Goal: Task Accomplishment & Management: Complete application form

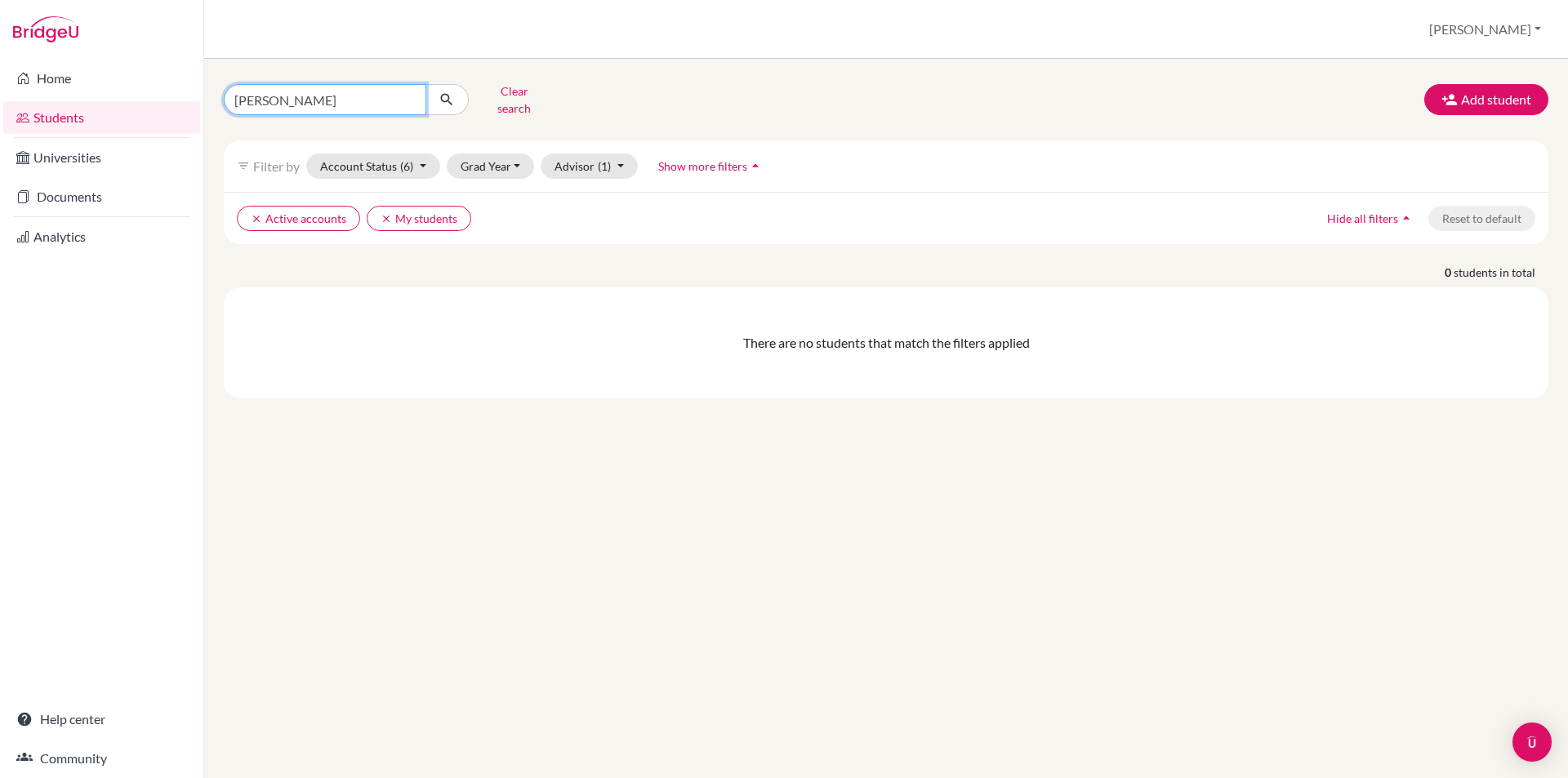
drag, startPoint x: 335, startPoint y: 87, endPoint x: 84, endPoint y: 101, distance: 251.4
click at [84, 101] on div "Home Students Universities Documents Analytics Help center Community Students o…" at bounding box center [784, 389] width 1568 height 778
click at [1468, 90] on button "Add student" at bounding box center [1486, 100] width 125 height 31
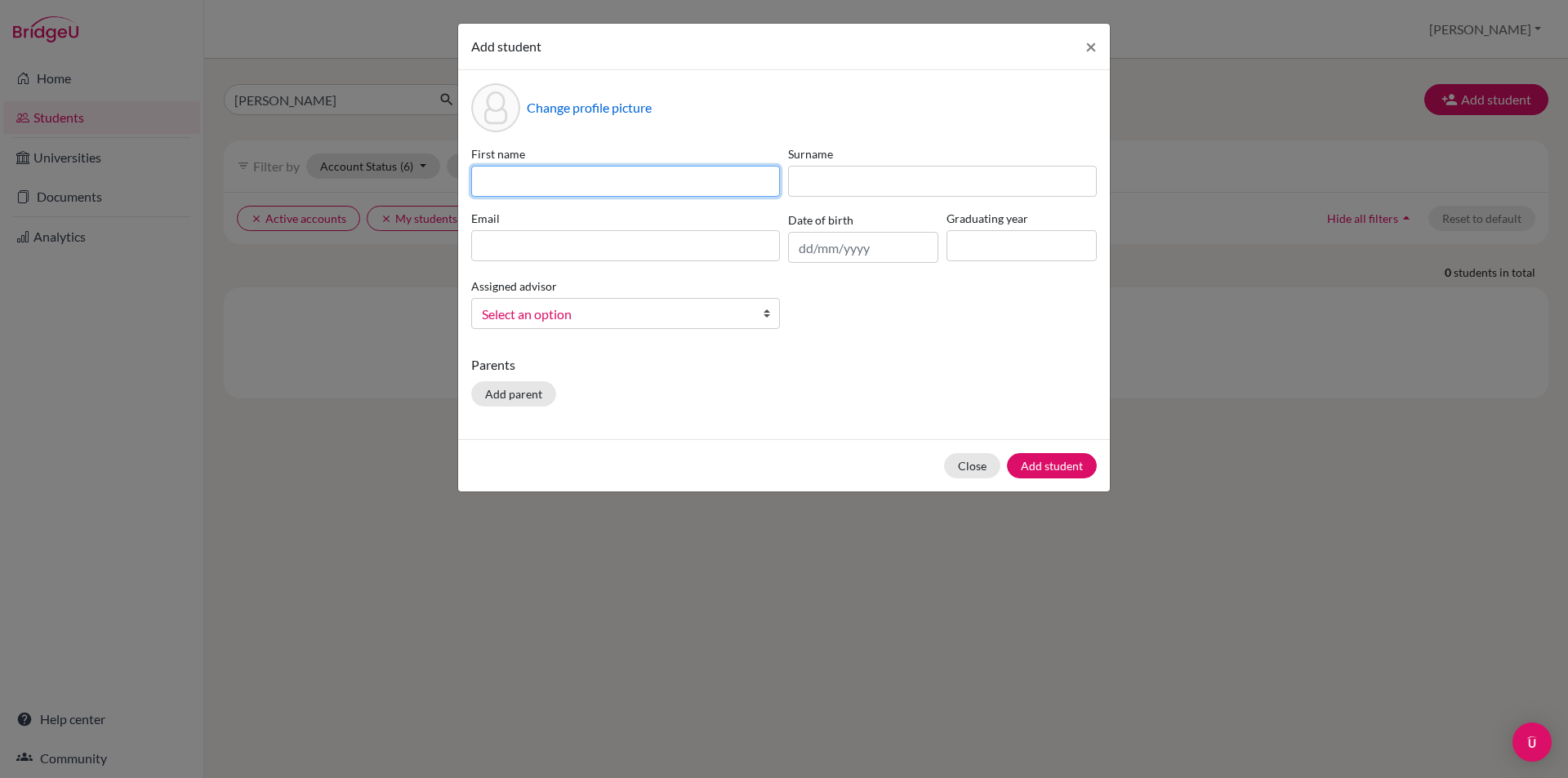
click at [571, 189] on input at bounding box center [625, 181] width 309 height 31
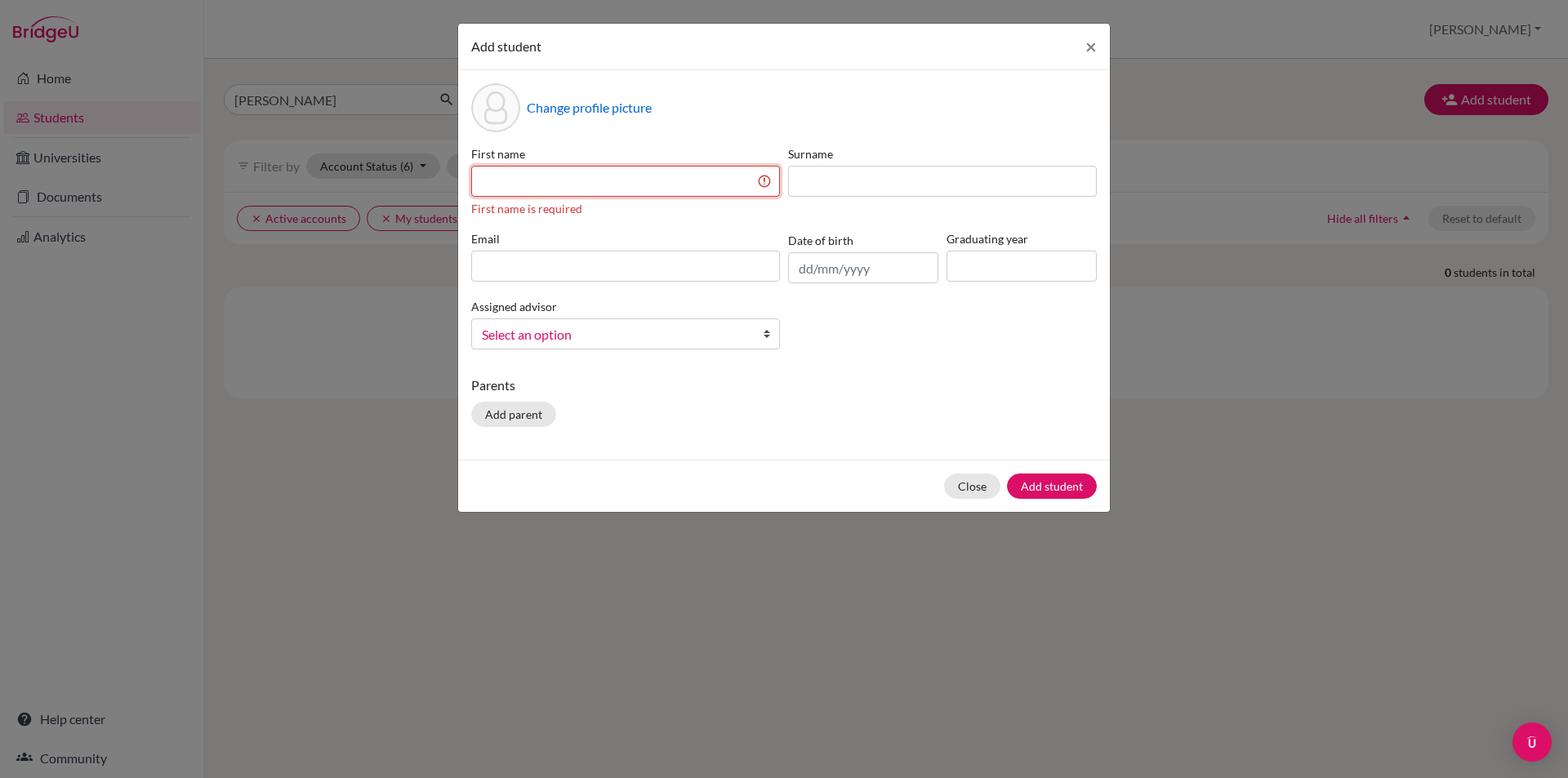
click at [670, 189] on input at bounding box center [625, 181] width 309 height 31
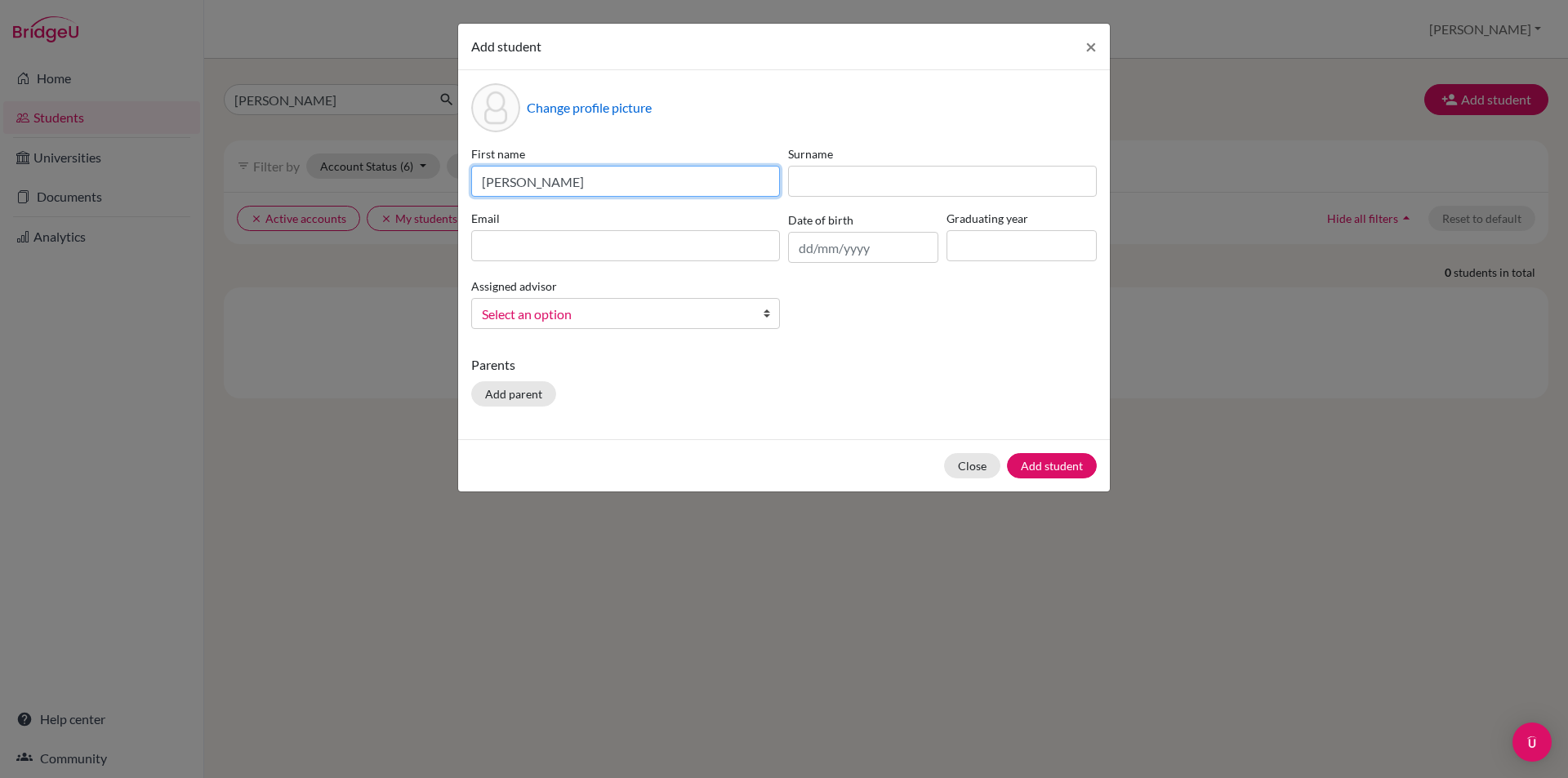
type input "[PERSON_NAME]"
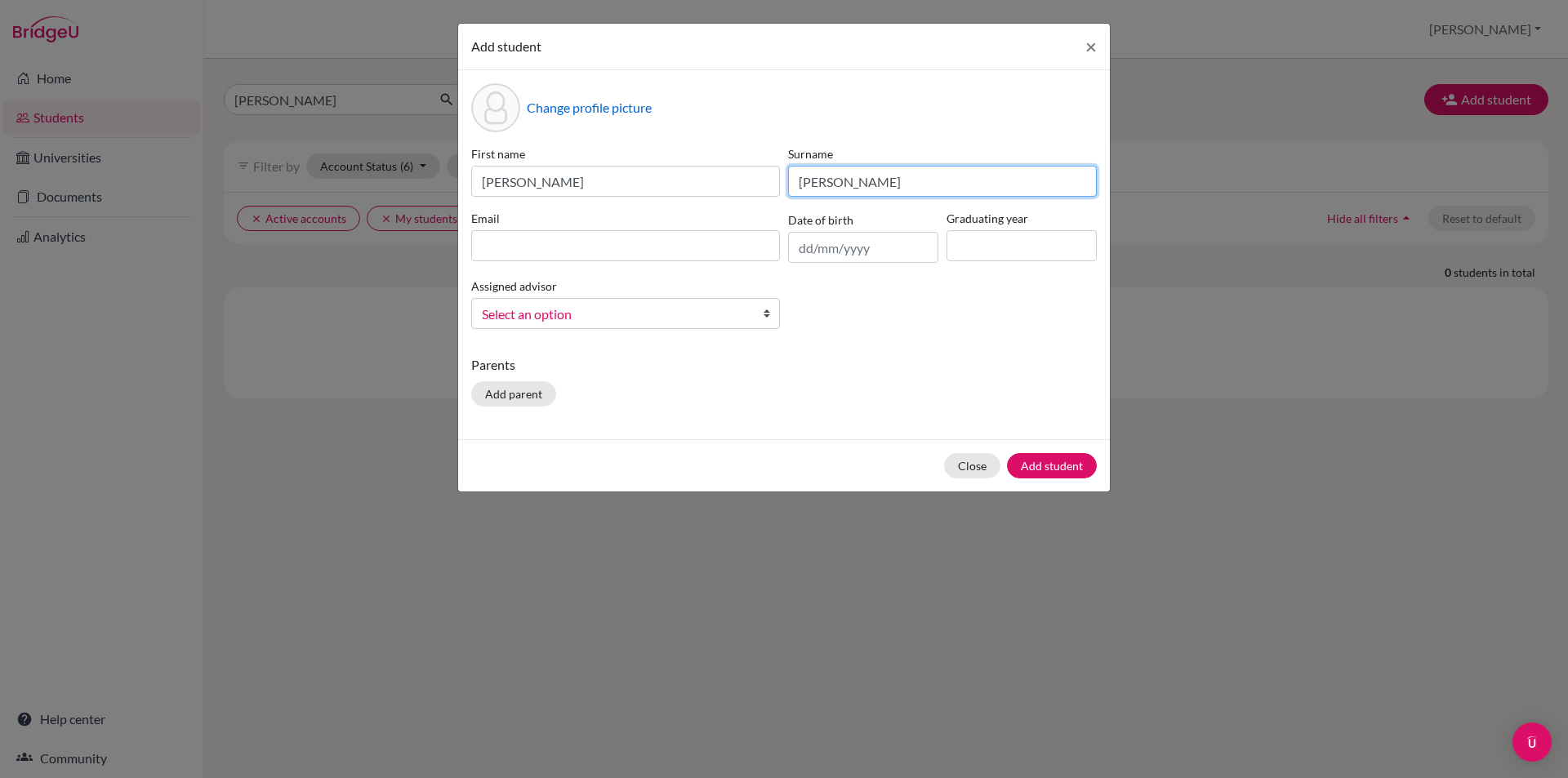
type input "[PERSON_NAME]"
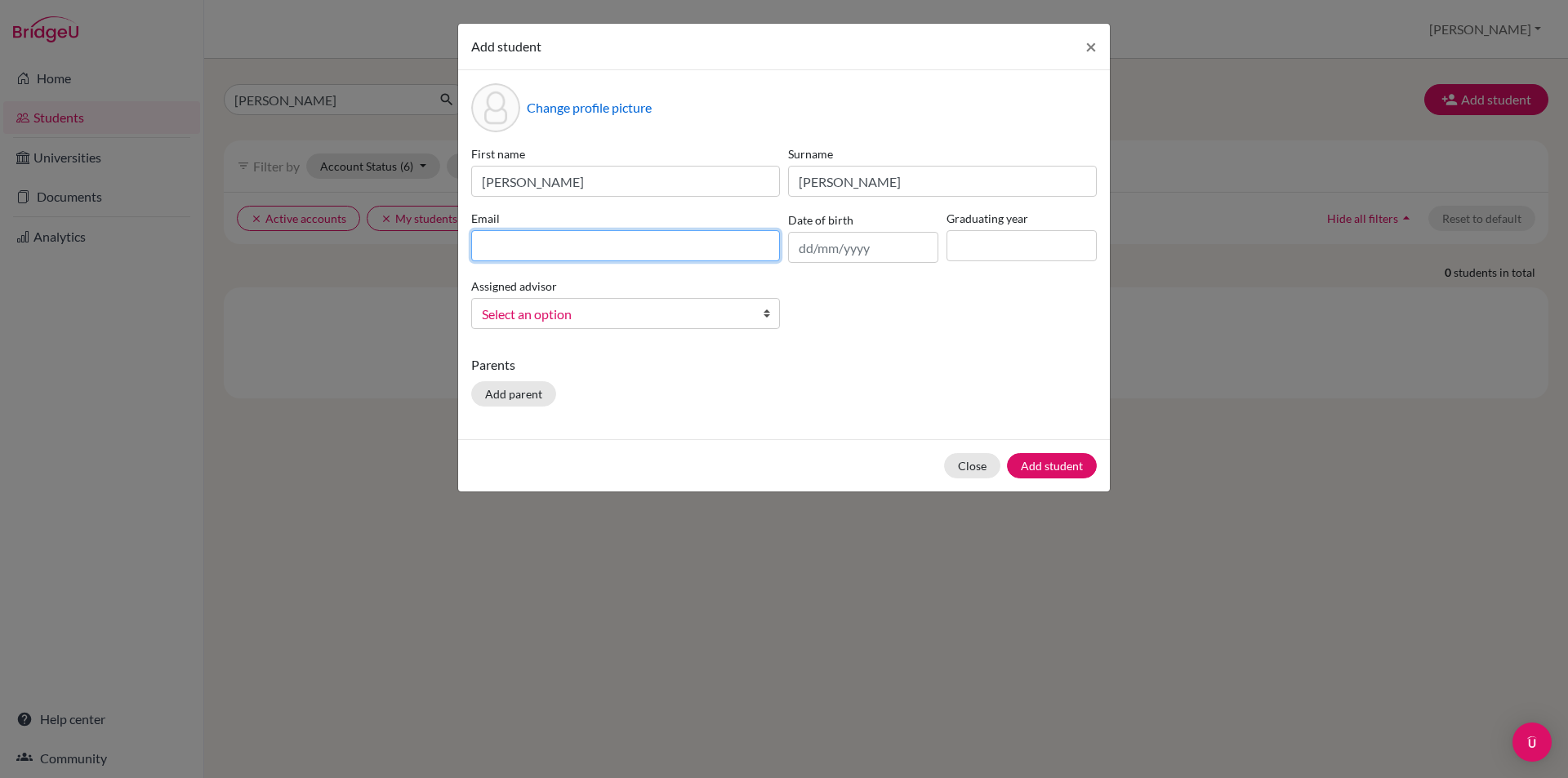
paste input "[PERSON_NAME][EMAIL_ADDRESS][DOMAIN_NAME]"
type input "[PERSON_NAME][EMAIL_ADDRESS][DOMAIN_NAME]"
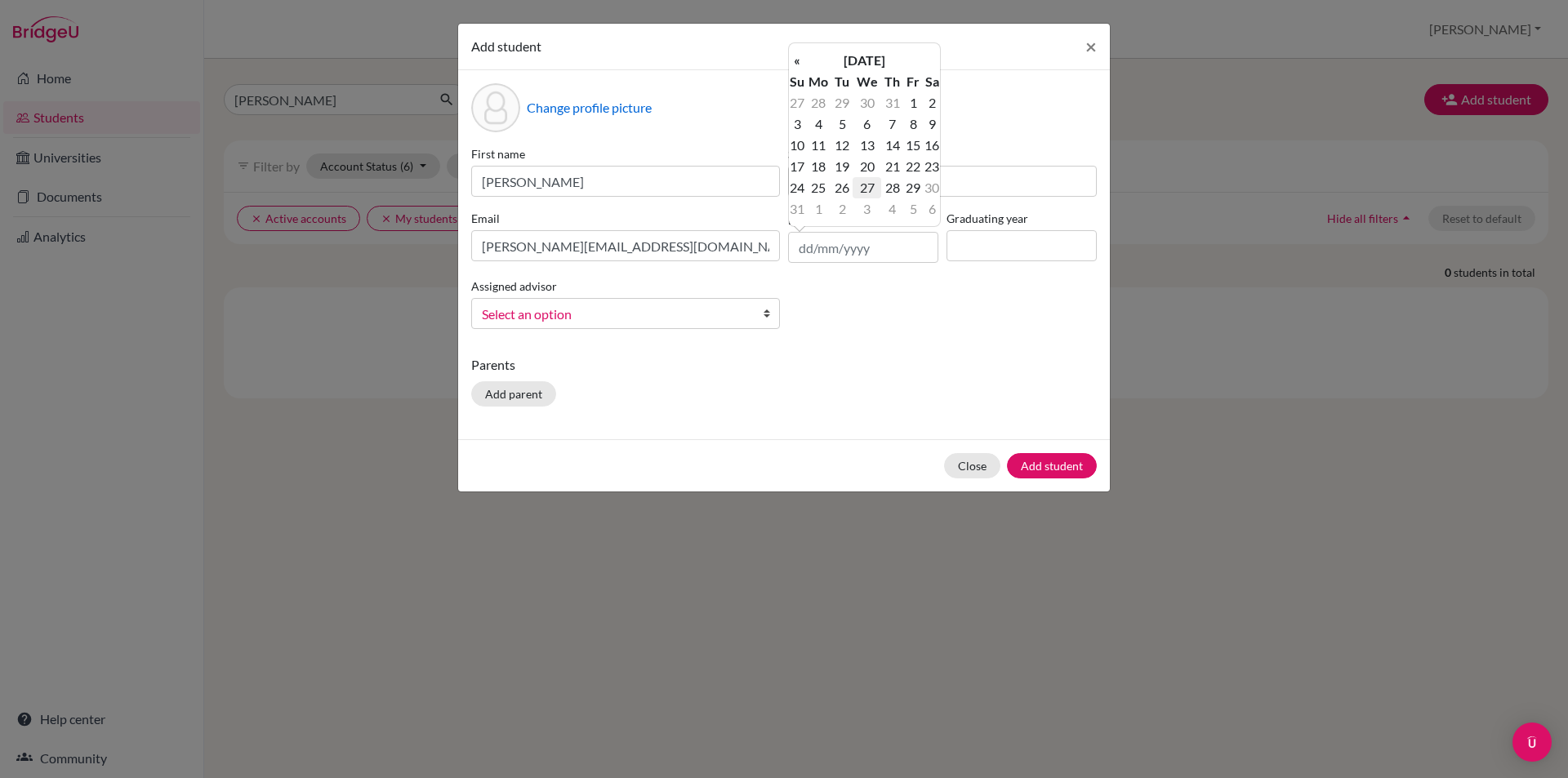
click at [866, 183] on td "27" at bounding box center [866, 187] width 28 height 21
drag, startPoint x: 834, startPoint y: 247, endPoint x: 823, endPoint y: 248, distance: 11.0
click at [823, 248] on input "[DATE]" at bounding box center [863, 247] width 150 height 31
drag, startPoint x: 881, startPoint y: 246, endPoint x: 854, endPoint y: 246, distance: 27.0
click at [854, 246] on input "[DATE]" at bounding box center [863, 247] width 150 height 31
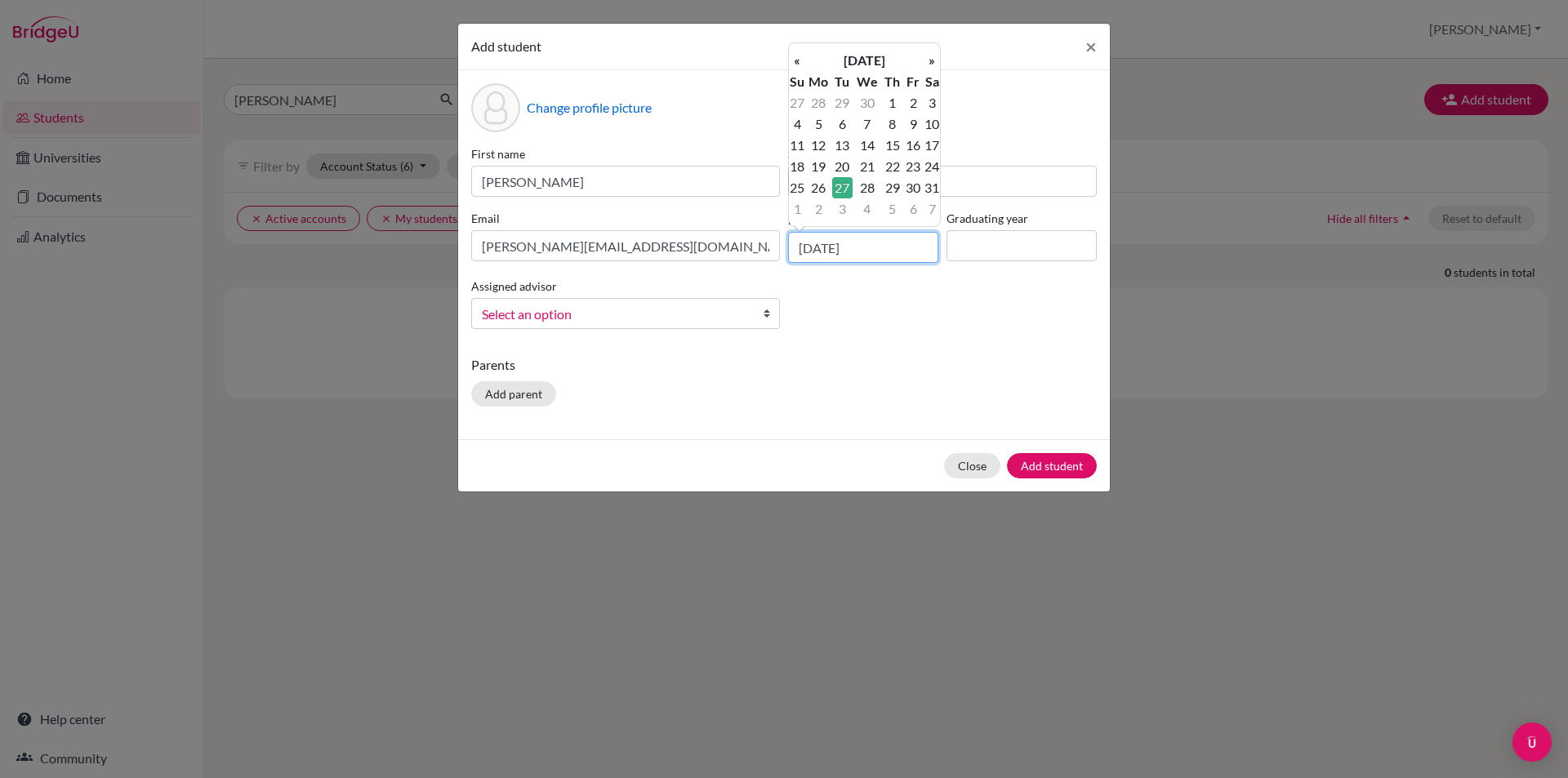
type input "[DATE]"
click at [992, 235] on input at bounding box center [1021, 245] width 150 height 31
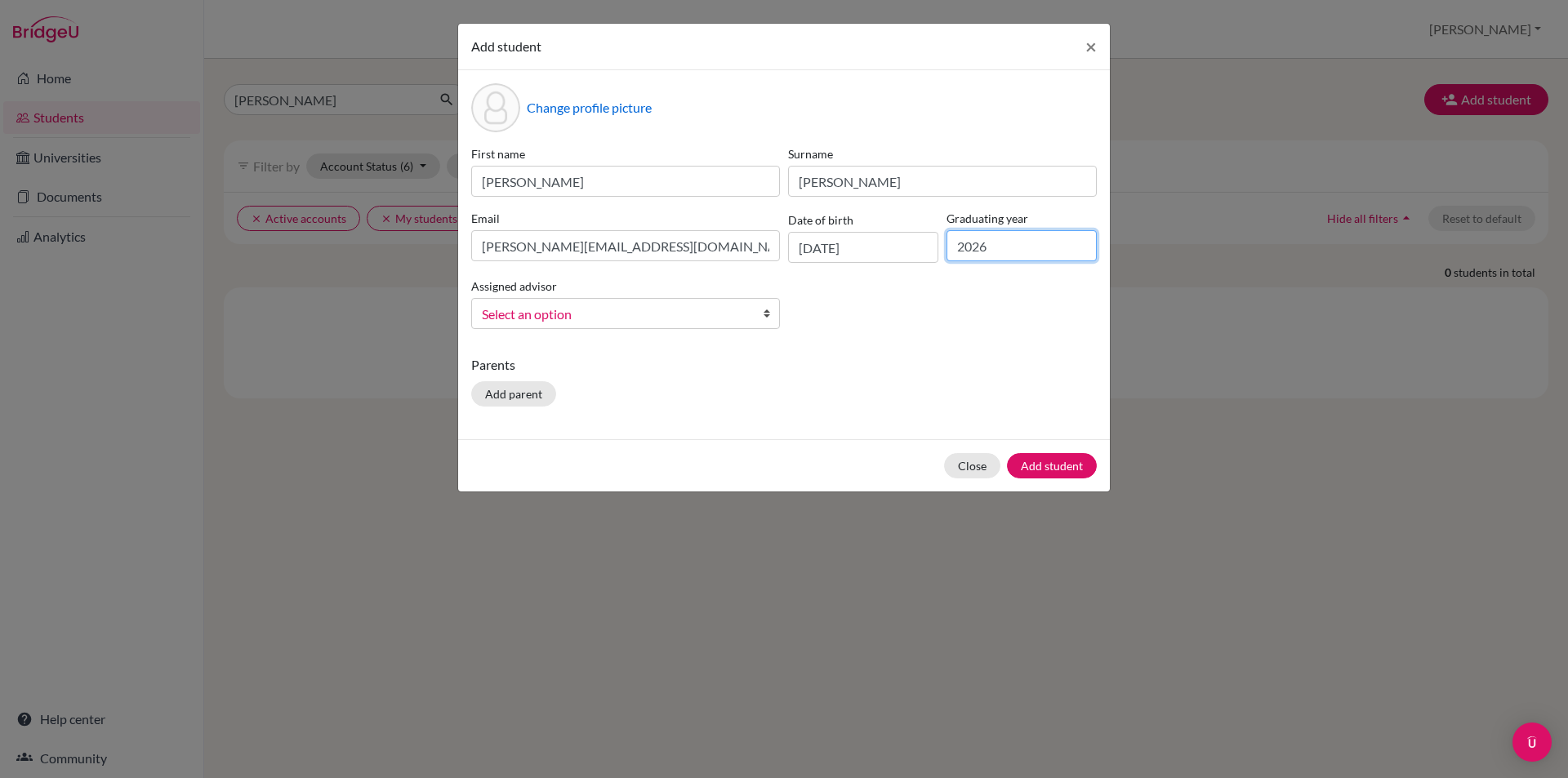
type input "2026"
click at [651, 308] on span "Select an option" at bounding box center [614, 314] width 266 height 21
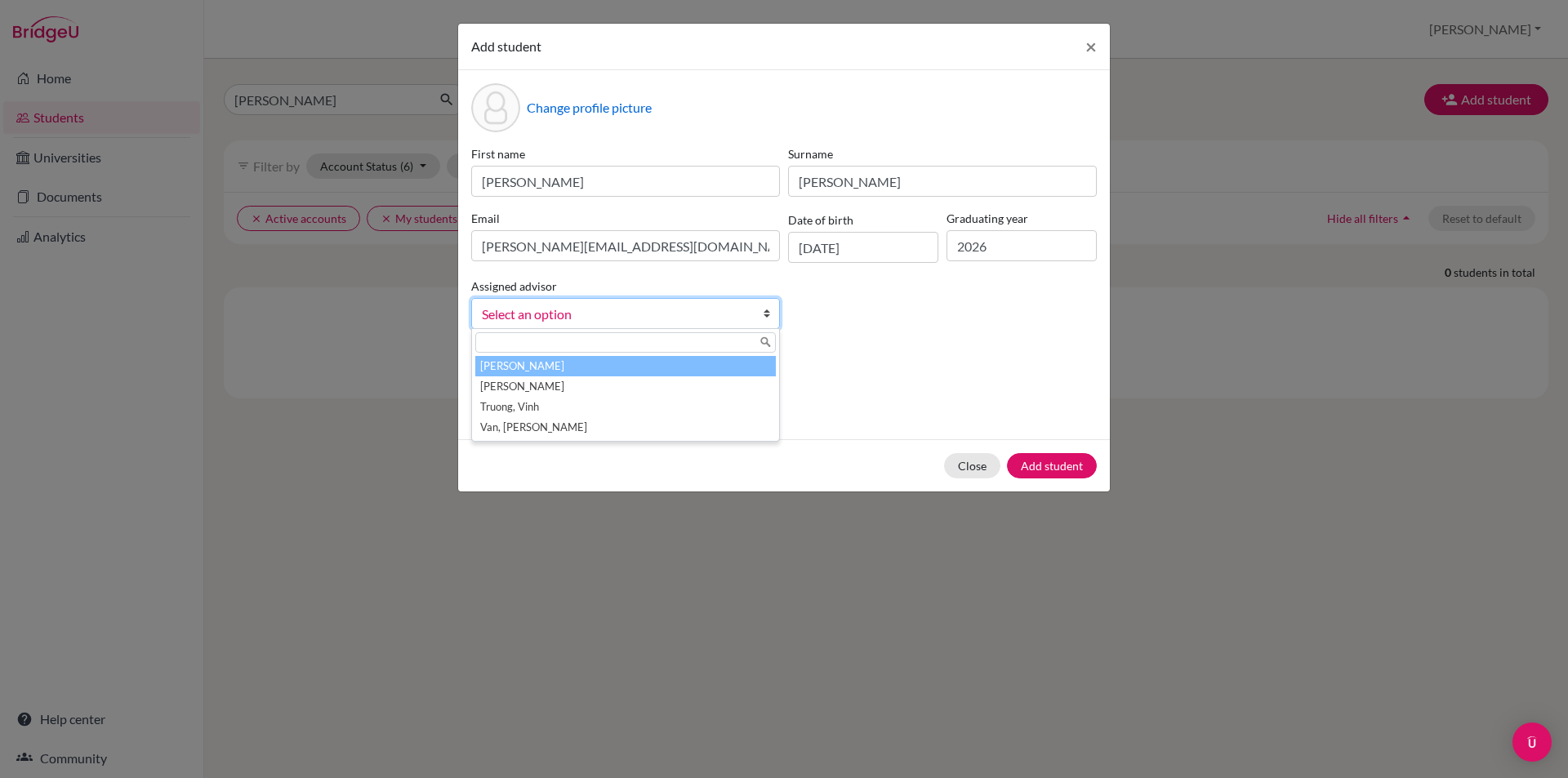
click at [637, 362] on li "[PERSON_NAME]" at bounding box center [625, 366] width 301 height 20
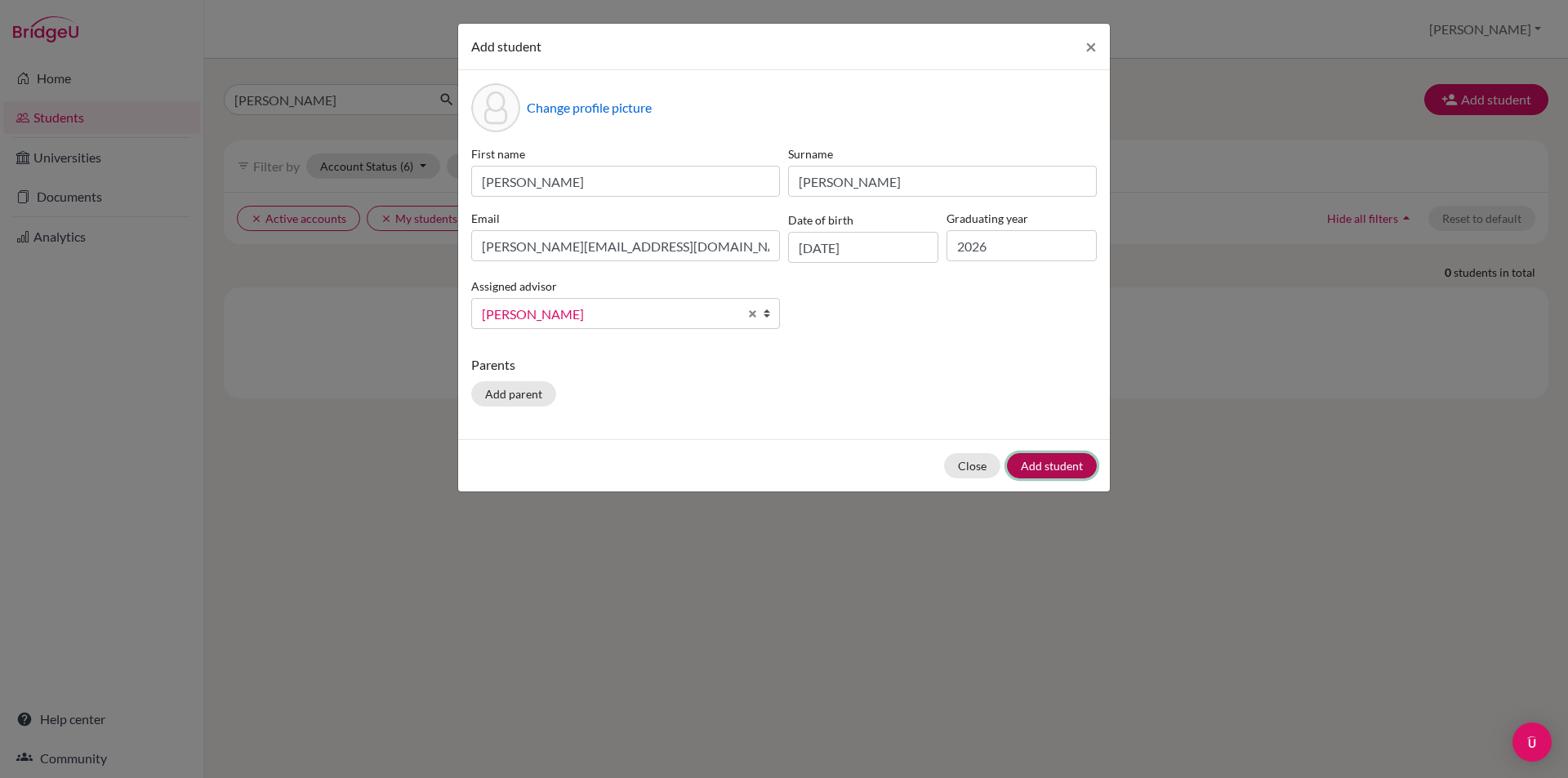
click at [1046, 470] on button "Add student" at bounding box center [1052, 466] width 90 height 25
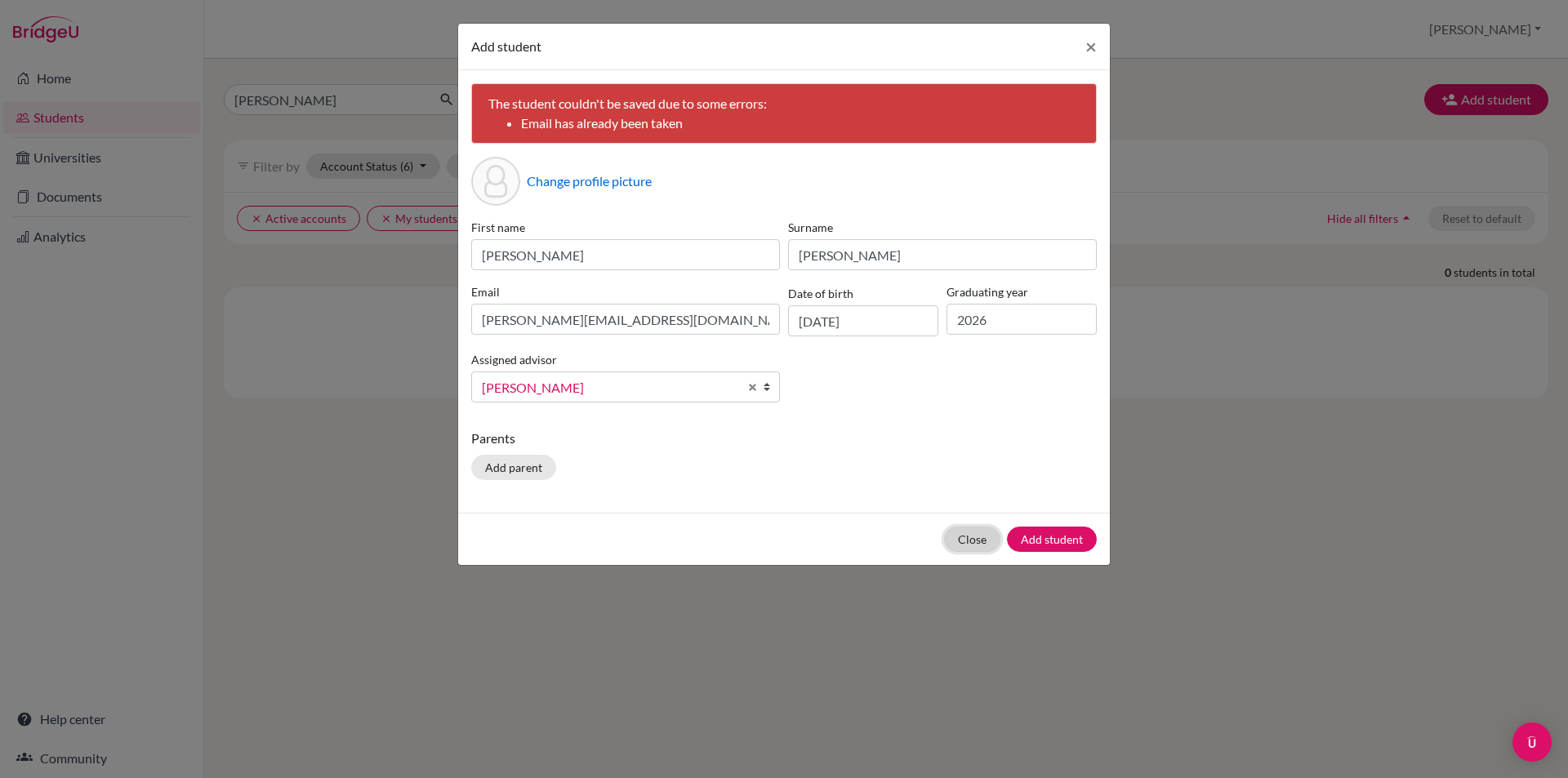
click at [981, 534] on button "Close" at bounding box center [972, 539] width 56 height 25
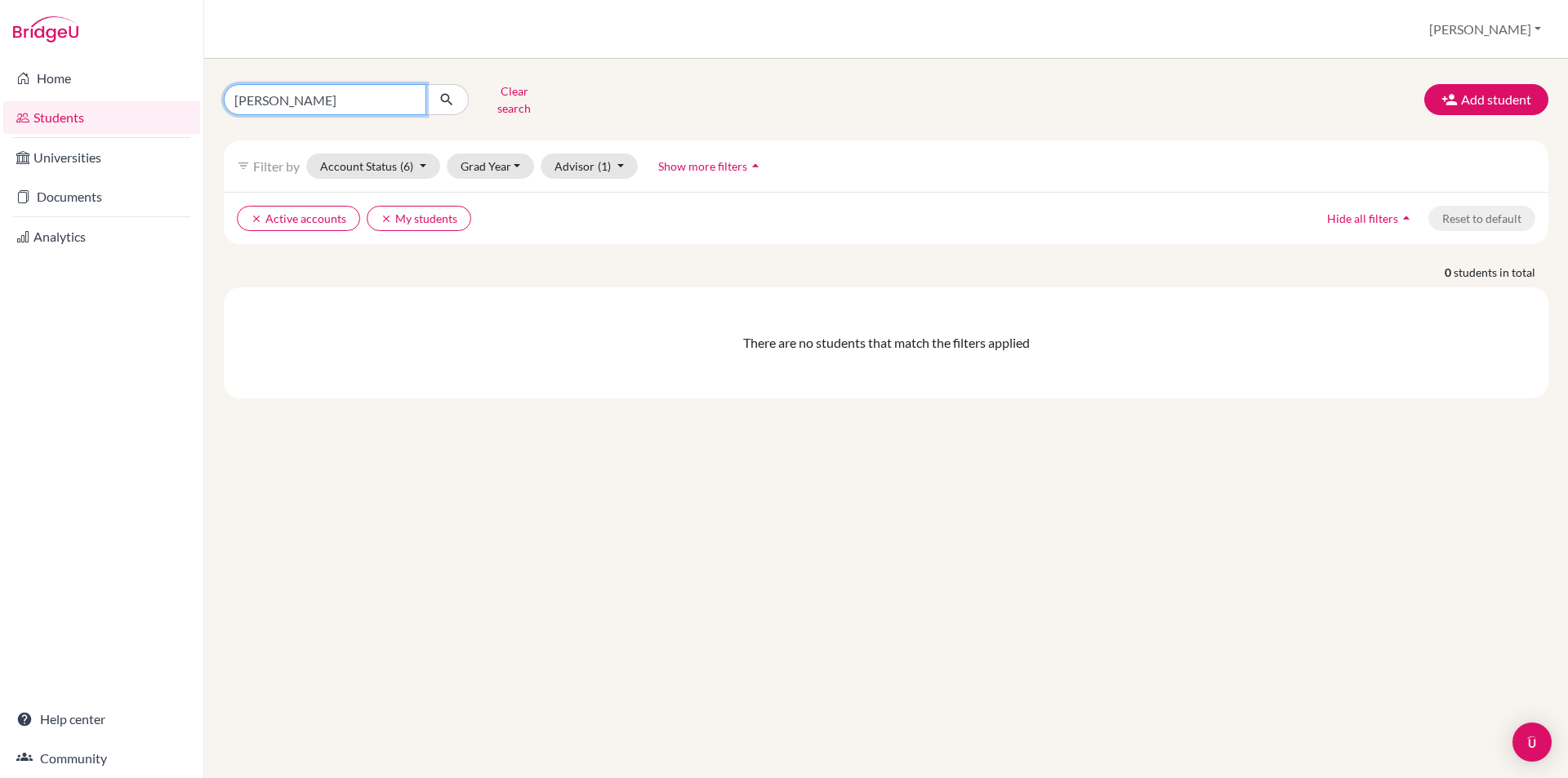
drag, startPoint x: 374, startPoint y: 96, endPoint x: 0, endPoint y: 85, distance: 374.2
click at [0, 85] on div "Home Students Universities Documents Analytics Help center Community Students o…" at bounding box center [784, 389] width 1568 height 778
type input "[PERSON_NAME]"
click button "submit" at bounding box center [447, 100] width 44 height 31
click at [382, 154] on button "Account Status (6)" at bounding box center [373, 166] width 134 height 25
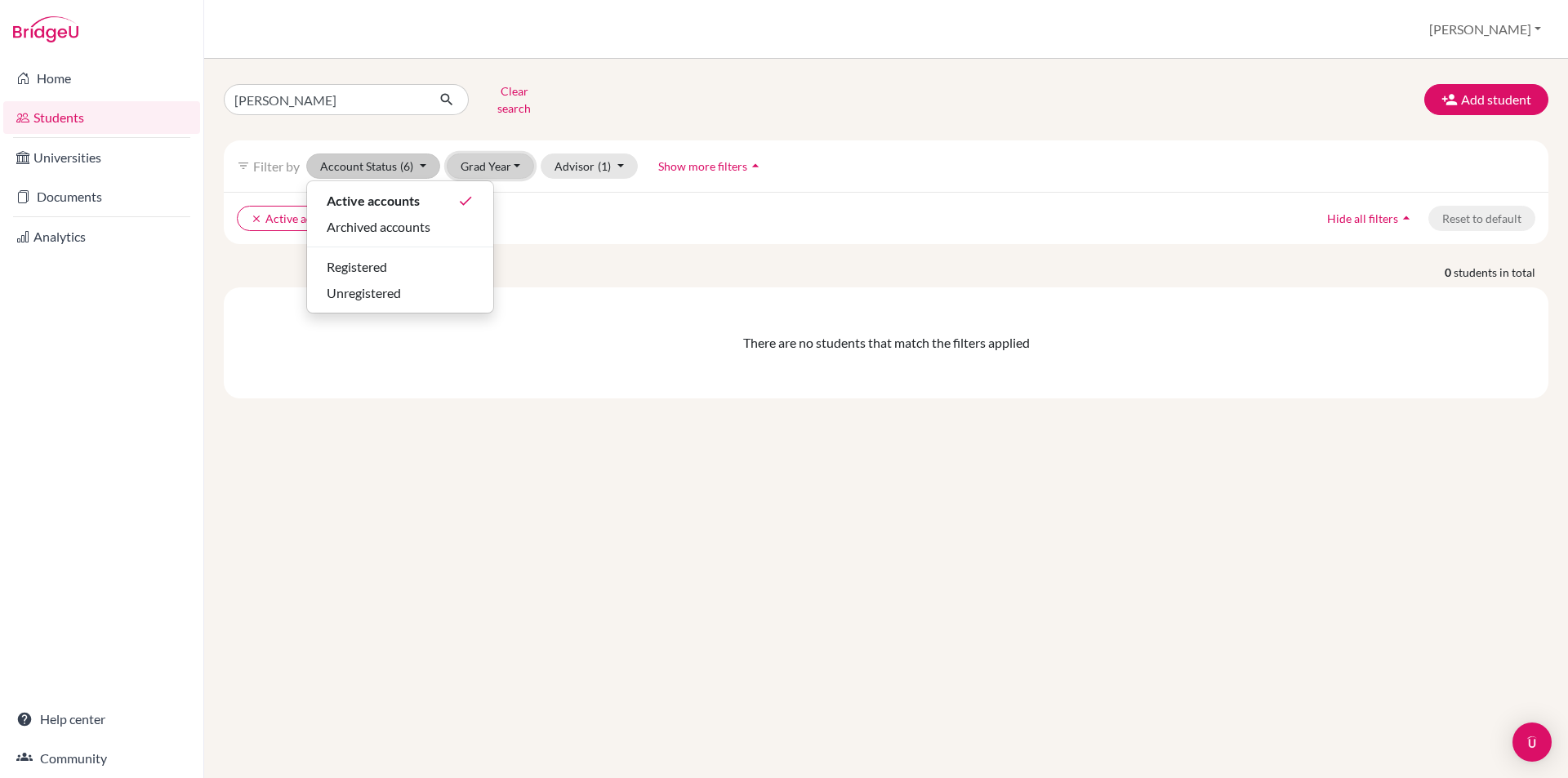
click at [500, 154] on button "Grad Year" at bounding box center [490, 166] width 88 height 25
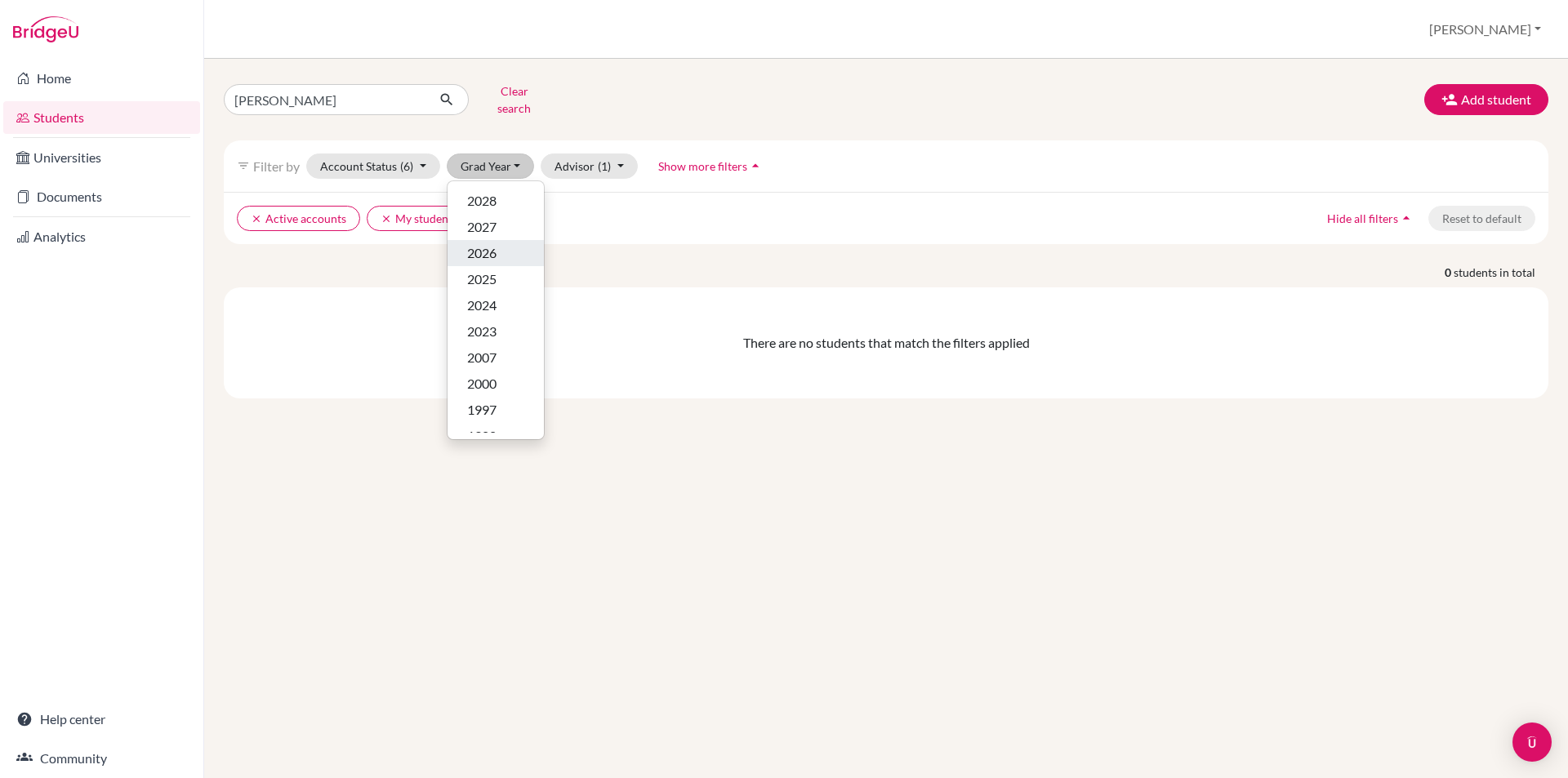
click at [503, 244] on div "2026" at bounding box center [495, 254] width 57 height 20
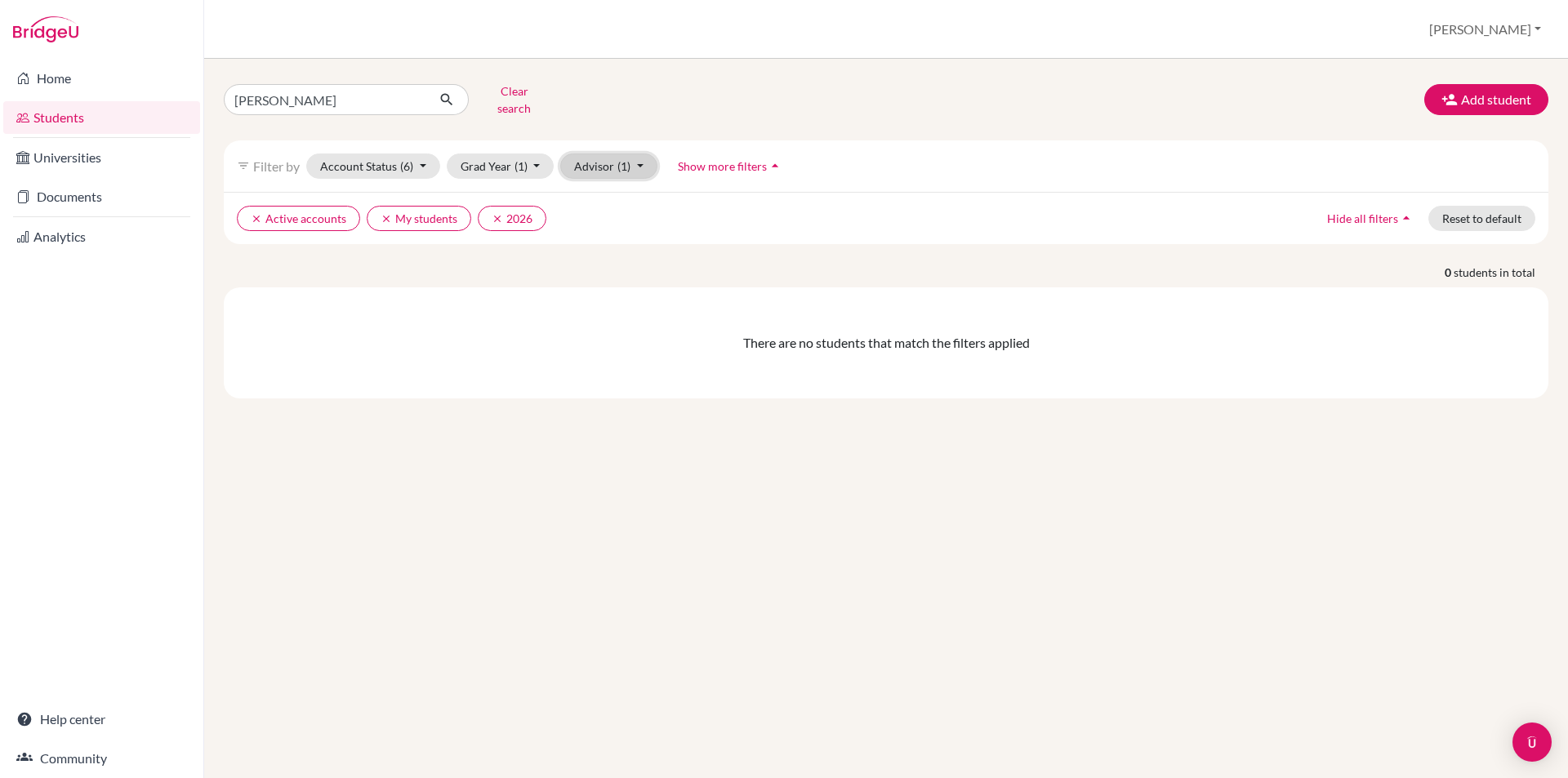
click at [629, 160] on span "(1)" at bounding box center [624, 165] width 13 height 14
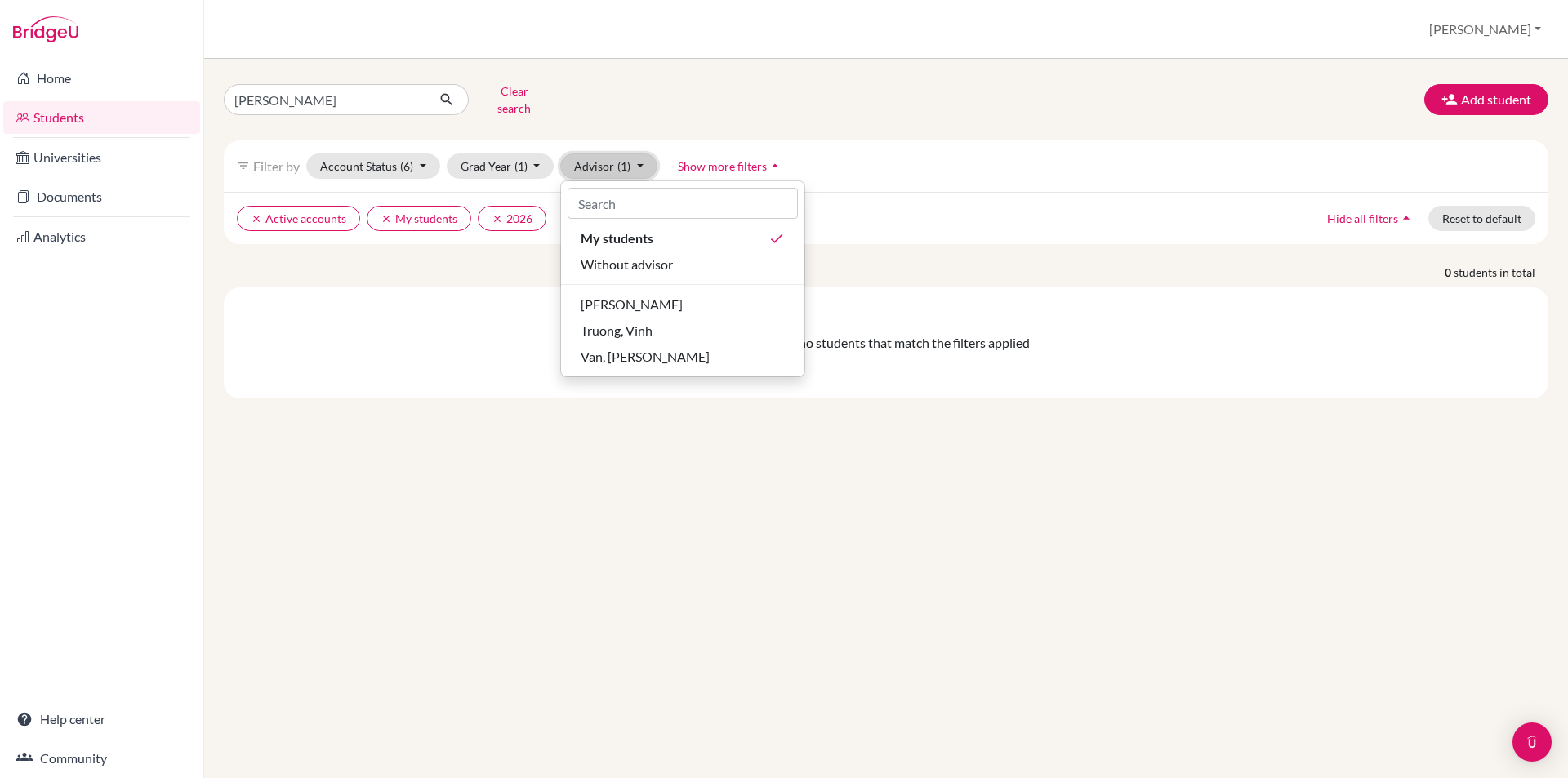
click at [629, 160] on span "(1)" at bounding box center [624, 165] width 13 height 14
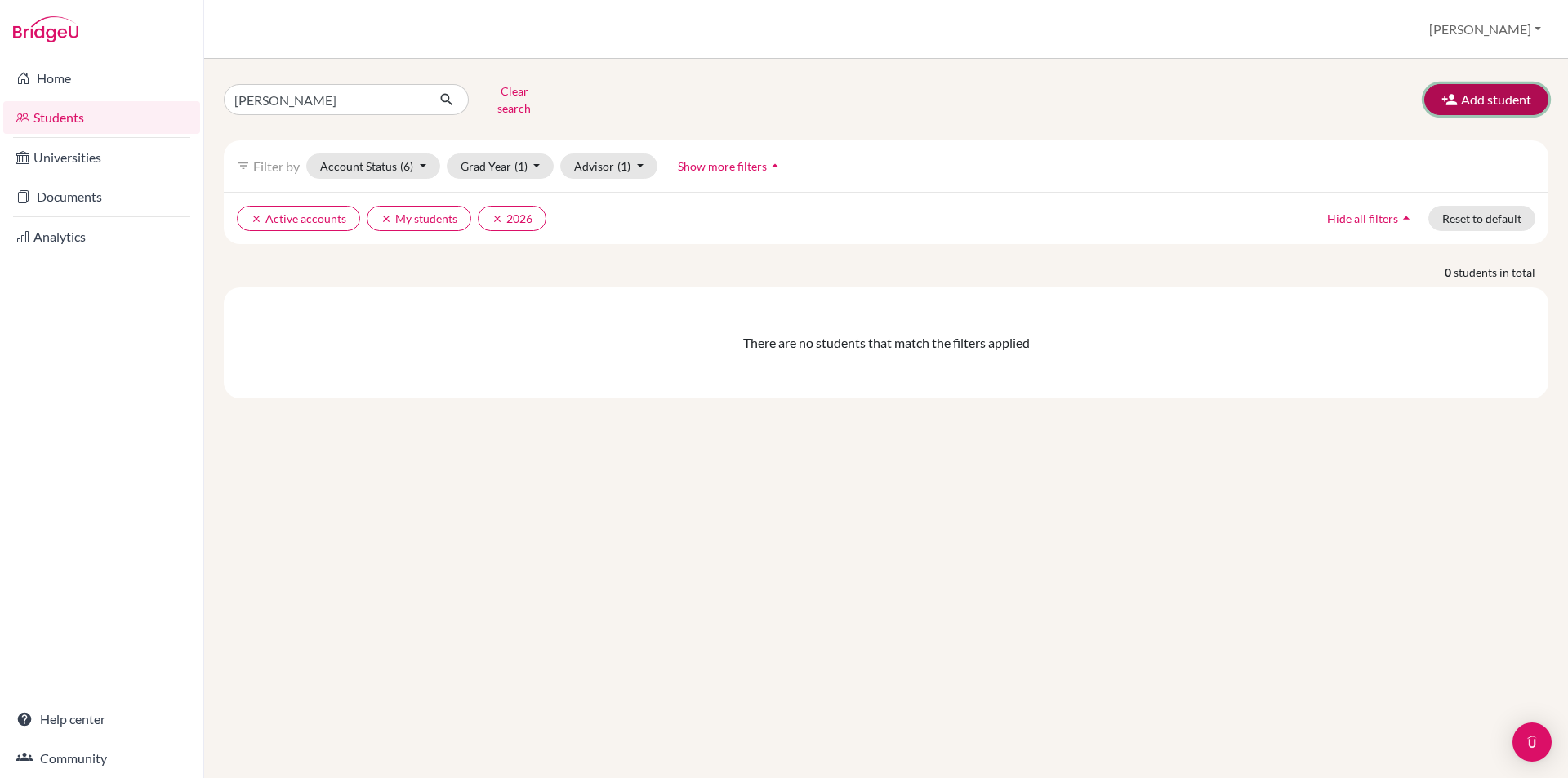
click at [1469, 87] on button "Add student" at bounding box center [1486, 100] width 125 height 31
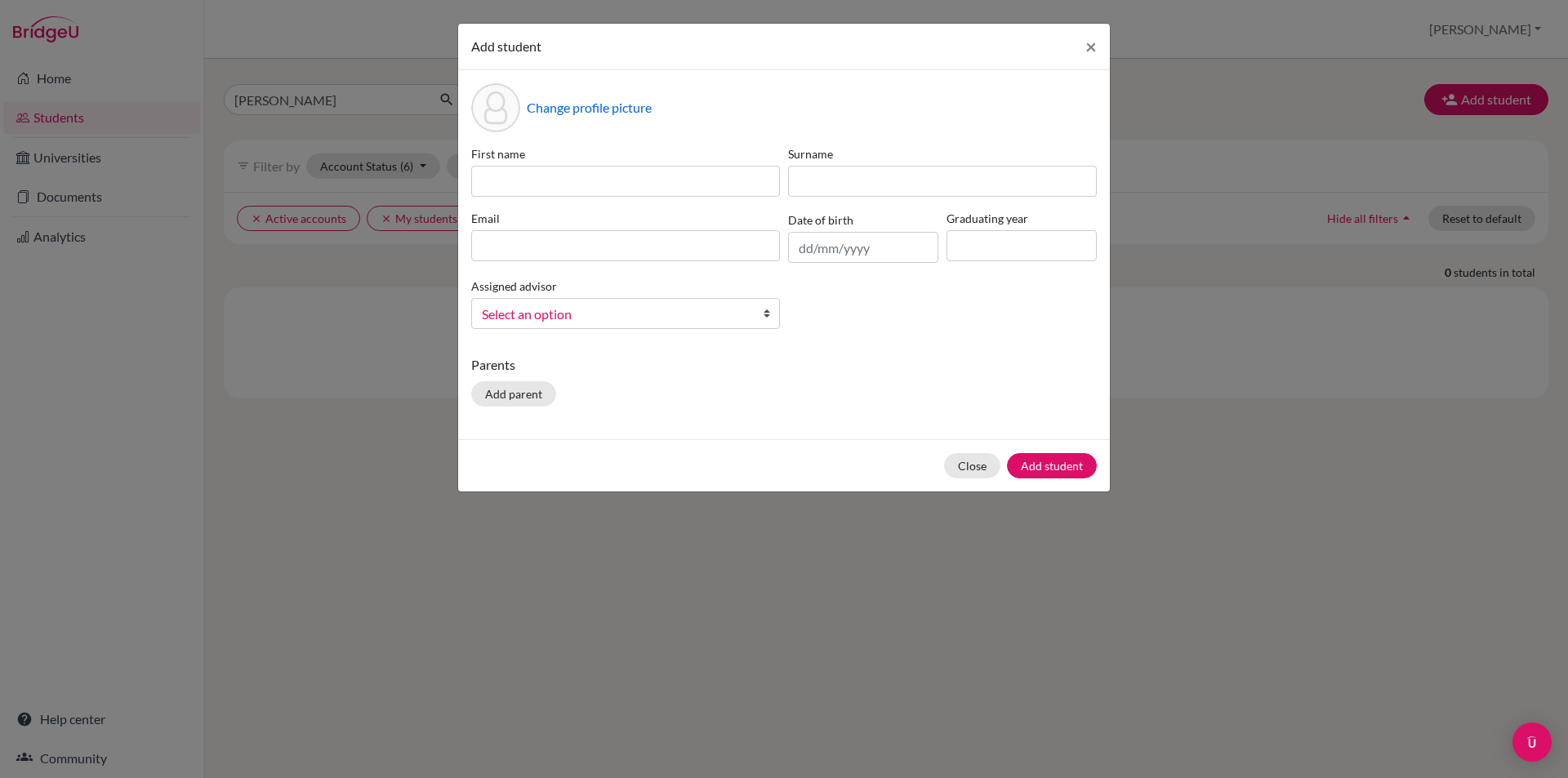
click at [1275, 509] on div "Add student × Change profile picture First name Surname Email Date of birth Gra…" at bounding box center [784, 389] width 1568 height 778
click at [1080, 45] on button "×" at bounding box center [1090, 46] width 37 height 45
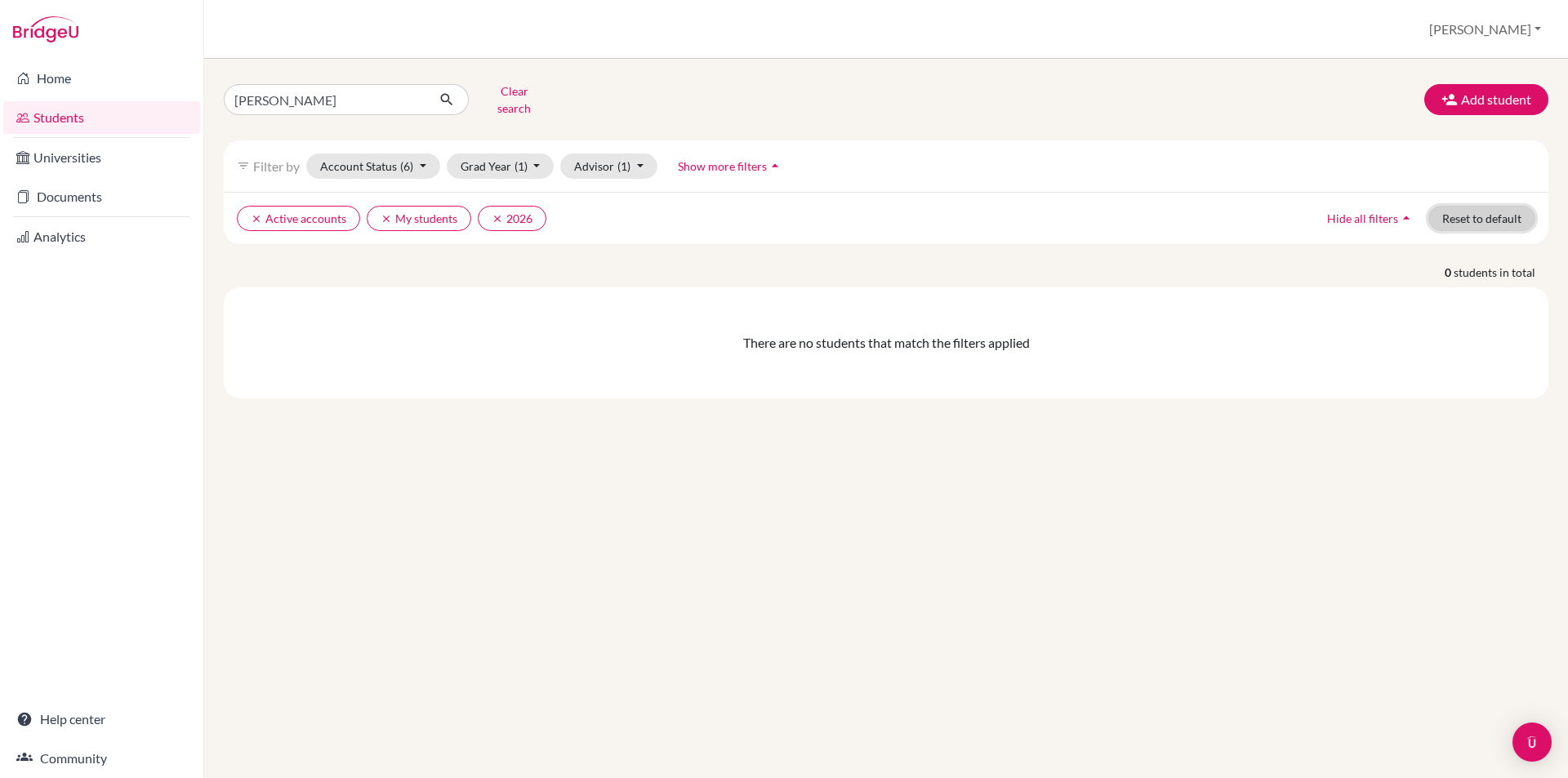
click at [1465, 213] on button "Reset to default" at bounding box center [1482, 218] width 107 height 25
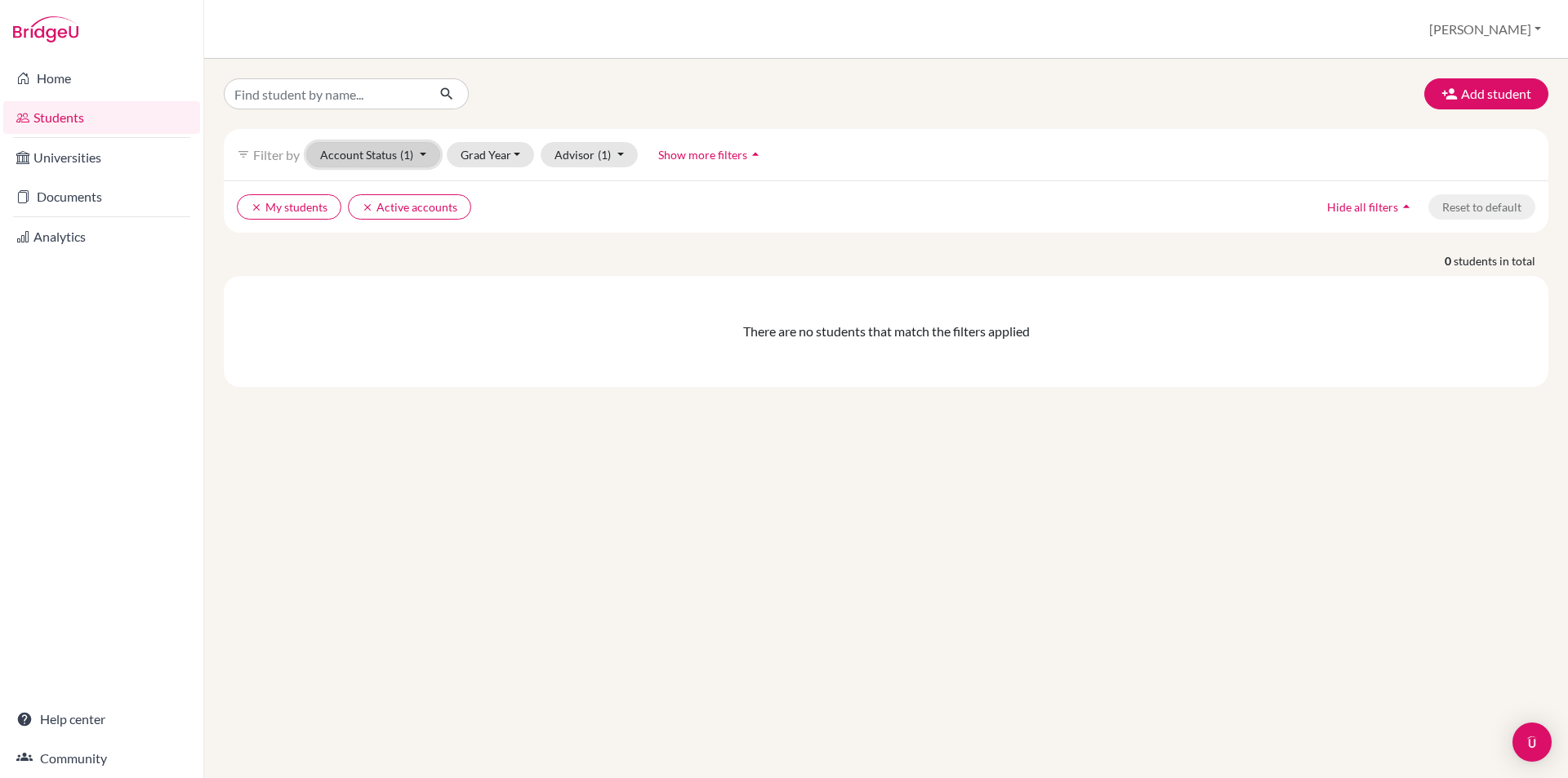
click at [404, 150] on span "(1)" at bounding box center [406, 155] width 13 height 14
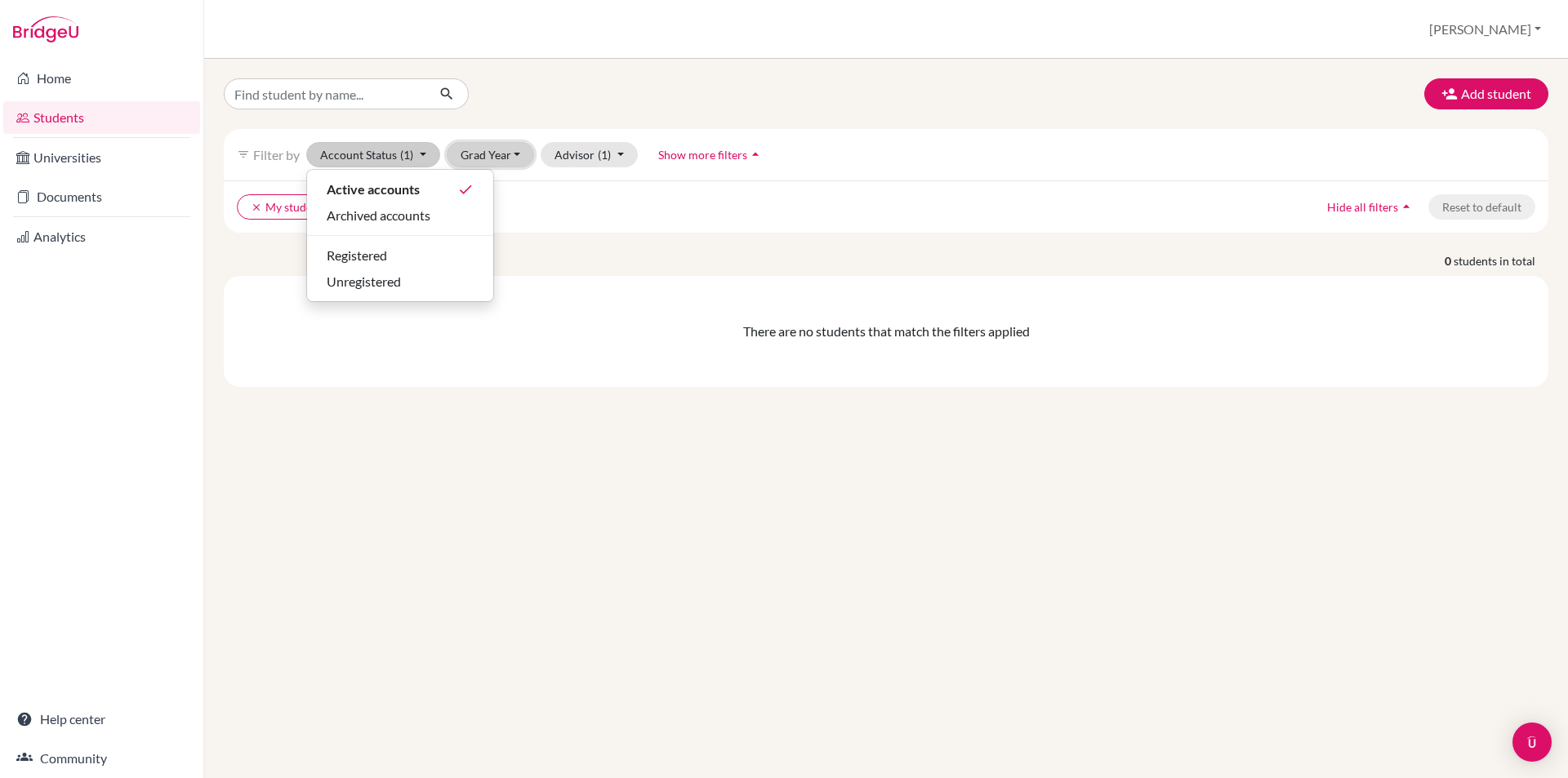
click at [502, 156] on button "Grad Year" at bounding box center [490, 155] width 88 height 25
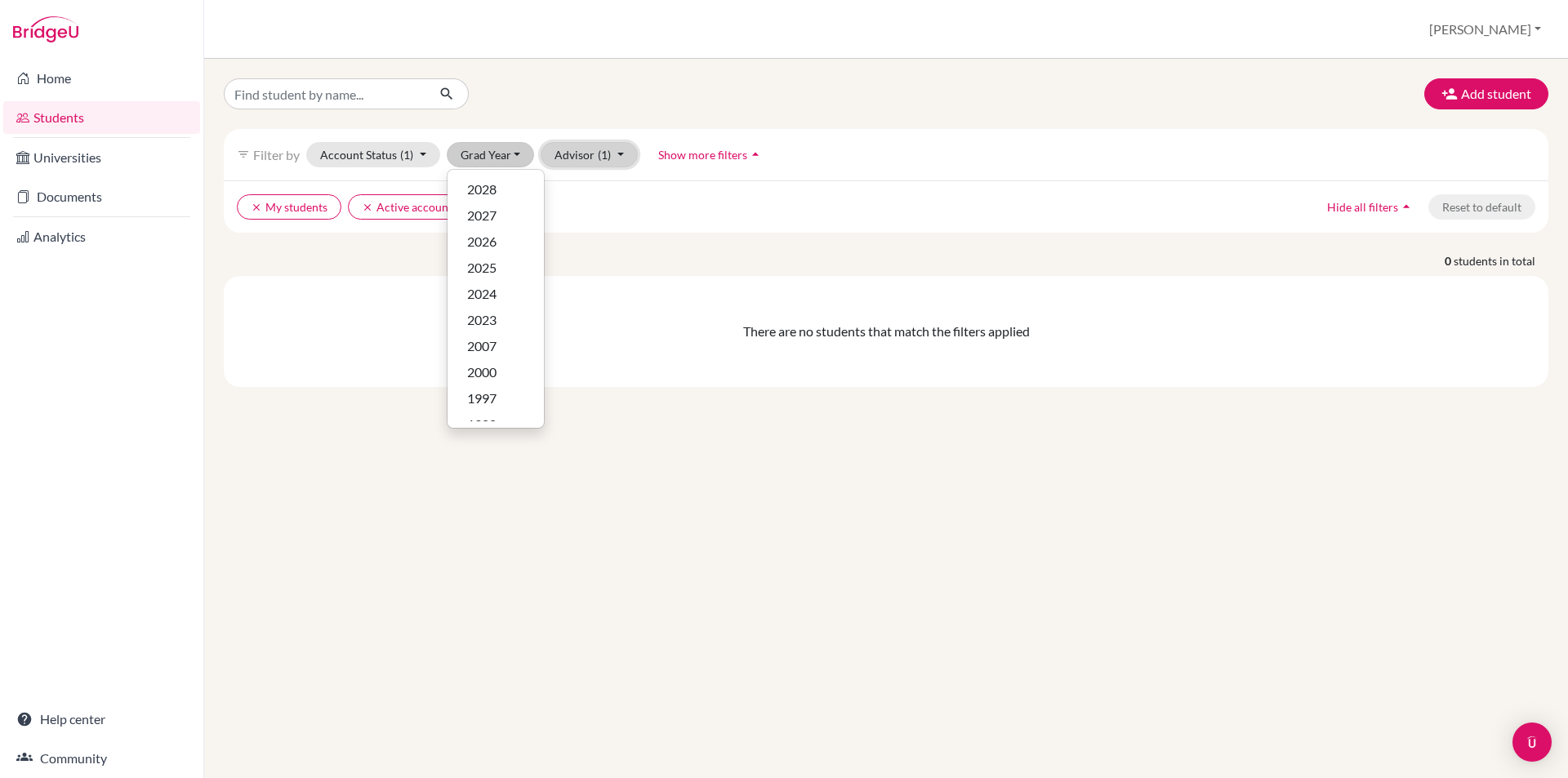
click at [598, 155] on span "(1)" at bounding box center [604, 155] width 13 height 14
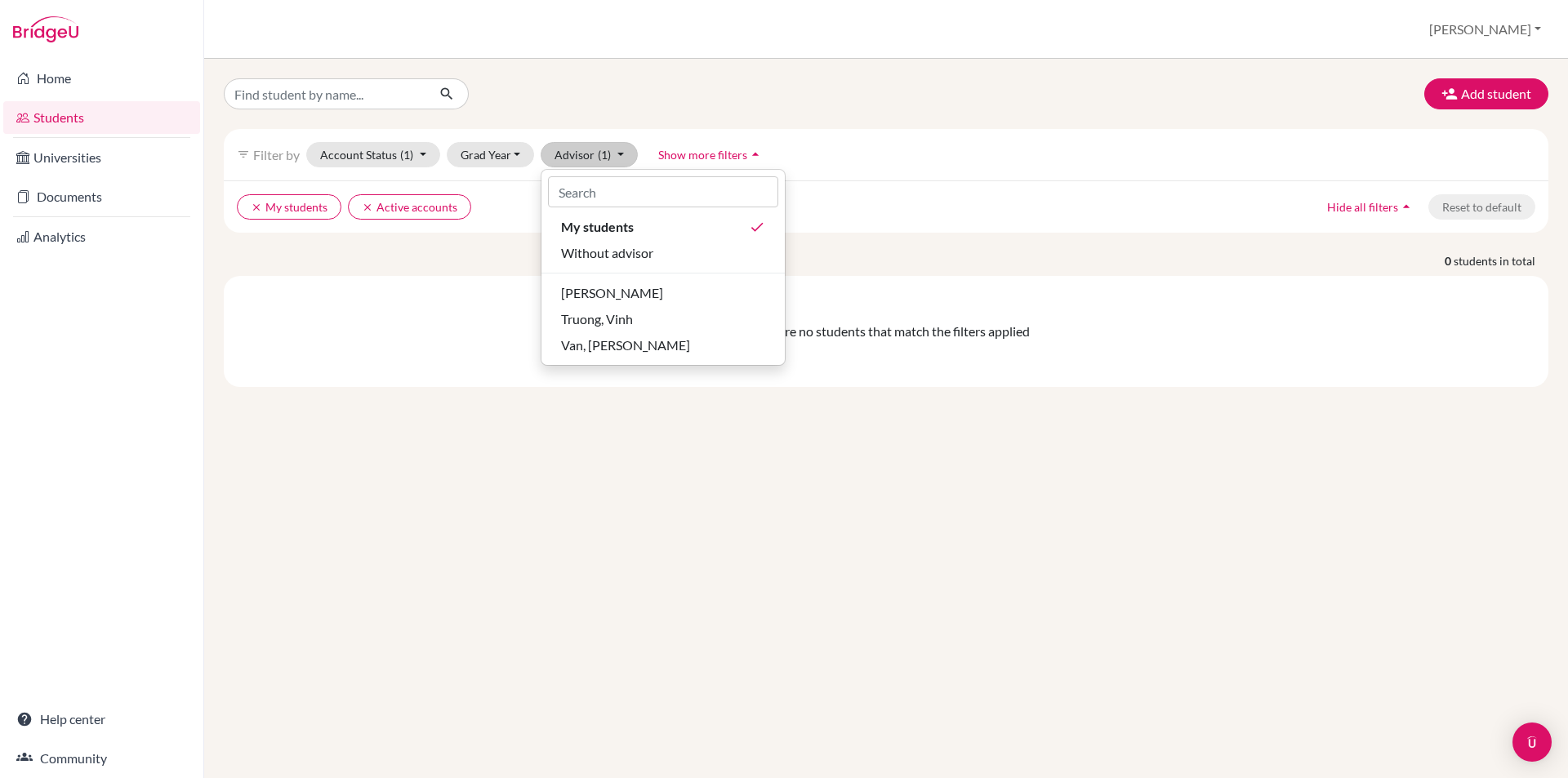
click at [811, 75] on div "Add student filter_list Filter by Account Status (1) Active accounts done Archi…" at bounding box center [886, 418] width 1363 height 719
